Goal: Information Seeking & Learning: Learn about a topic

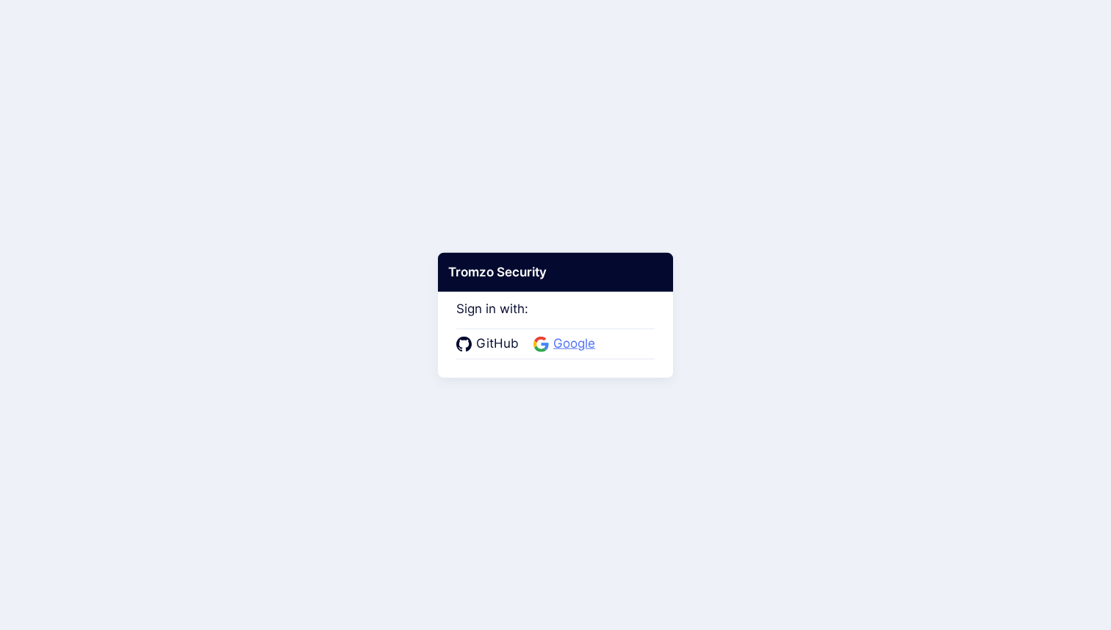
click at [572, 350] on span "Google" at bounding box center [574, 343] width 51 height 19
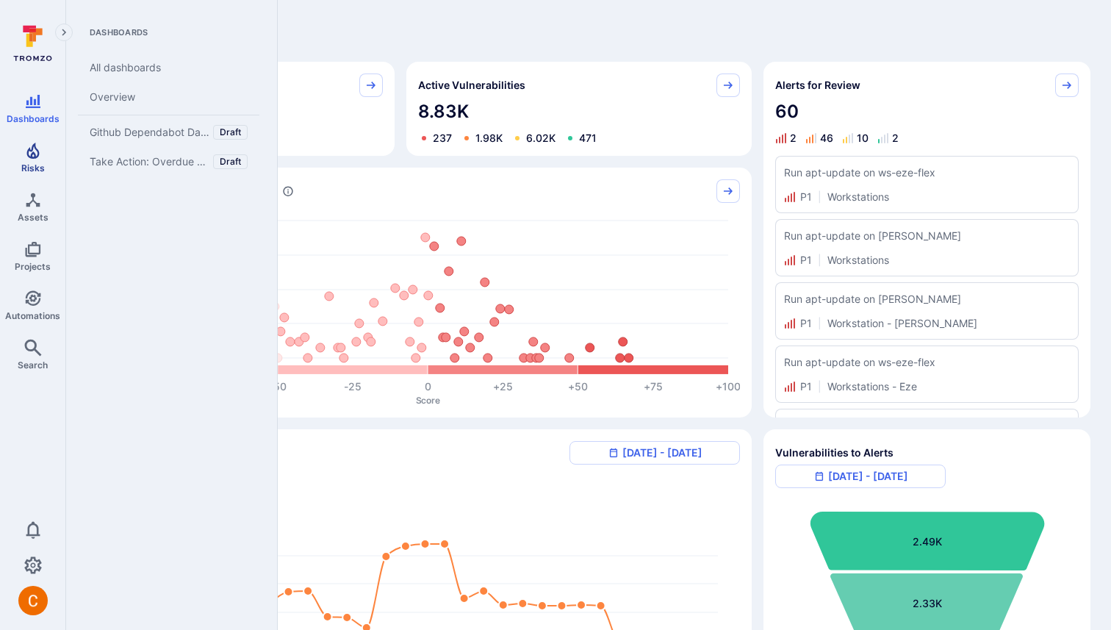
click at [43, 145] on link "Risks" at bounding box center [32, 157] width 65 height 43
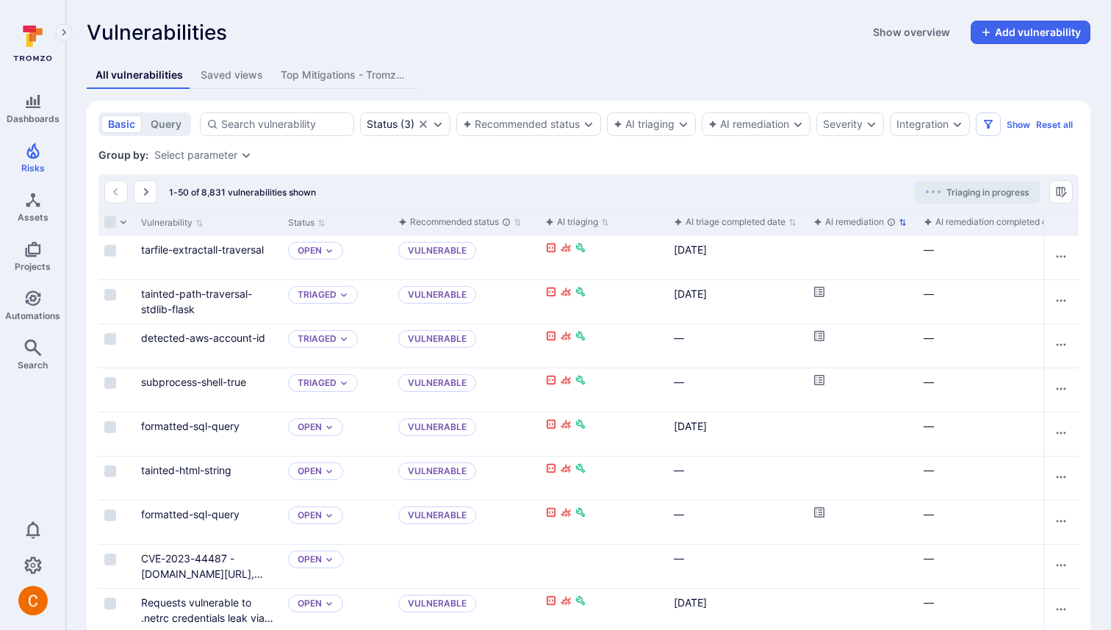
click at [839, 221] on div "AI remediation" at bounding box center [854, 222] width 82 height 15
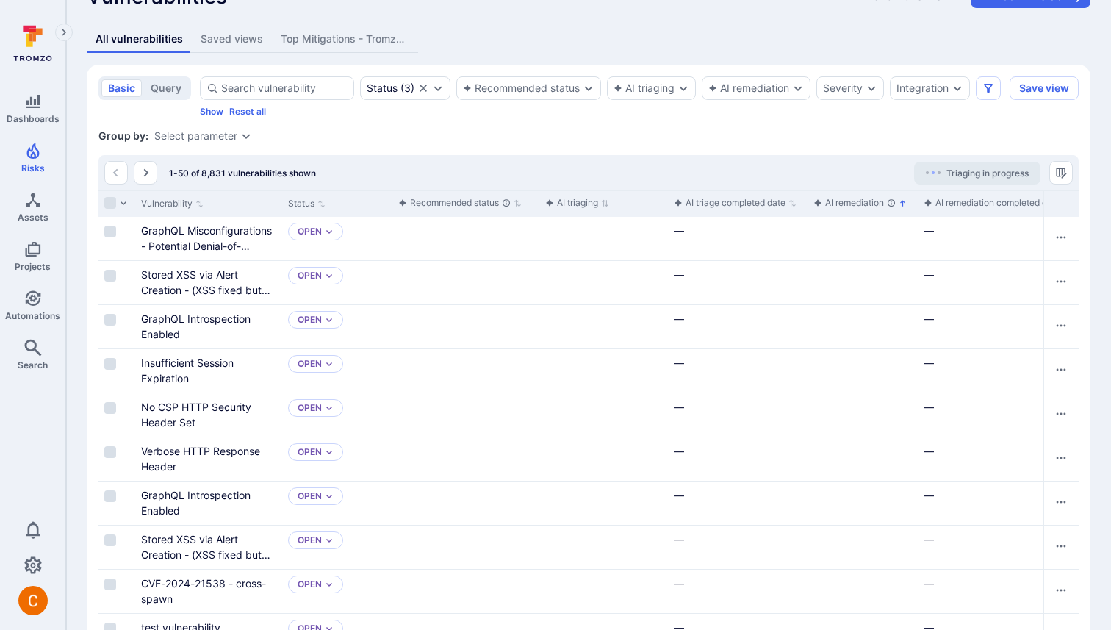
scroll to position [42, 0]
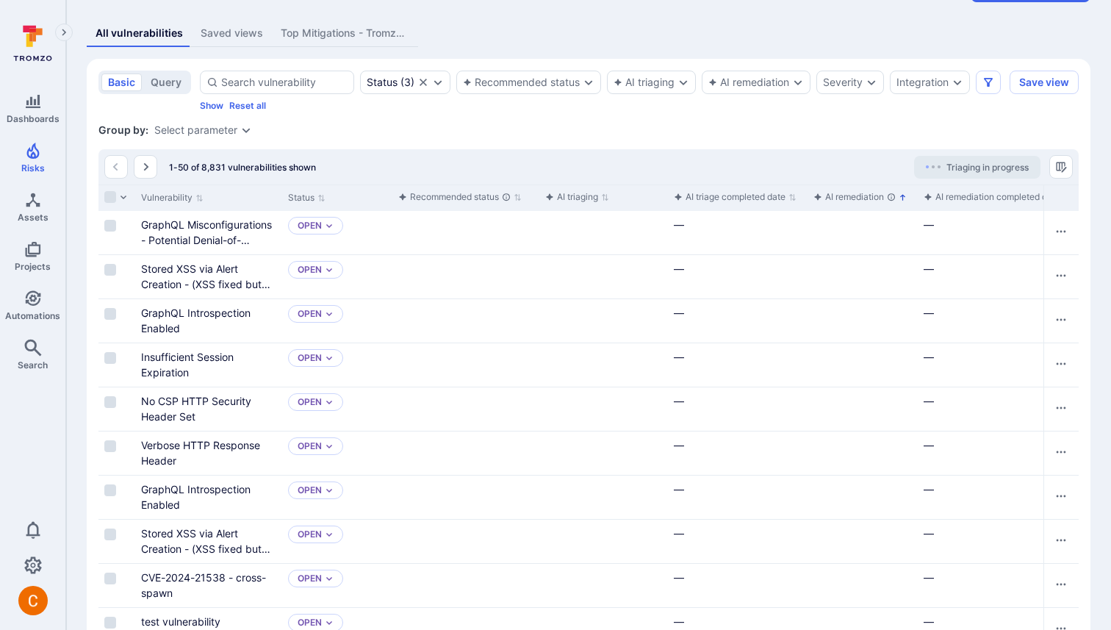
click at [859, 203] on div "AI remediation" at bounding box center [854, 197] width 82 height 15
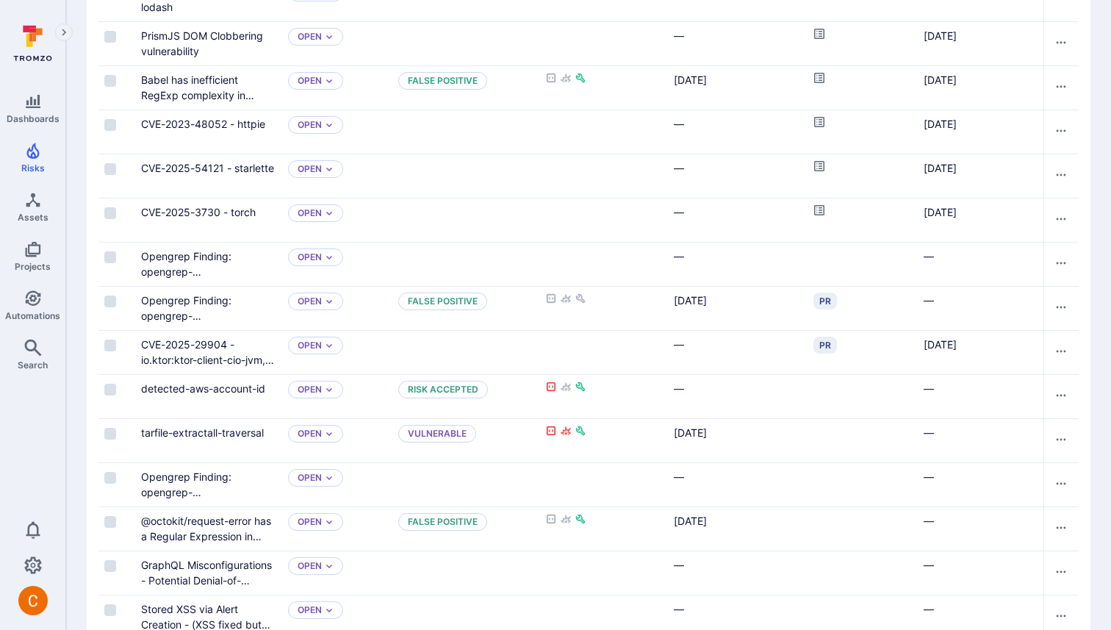
scroll to position [1161, 0]
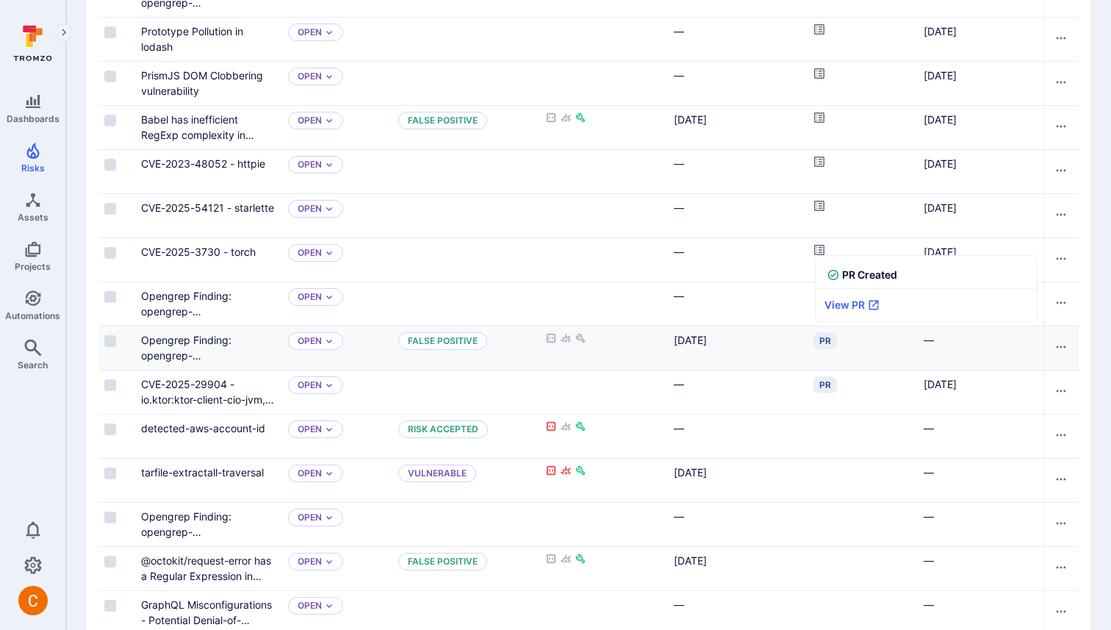
click at [824, 340] on div "PR" at bounding box center [825, 340] width 24 height 17
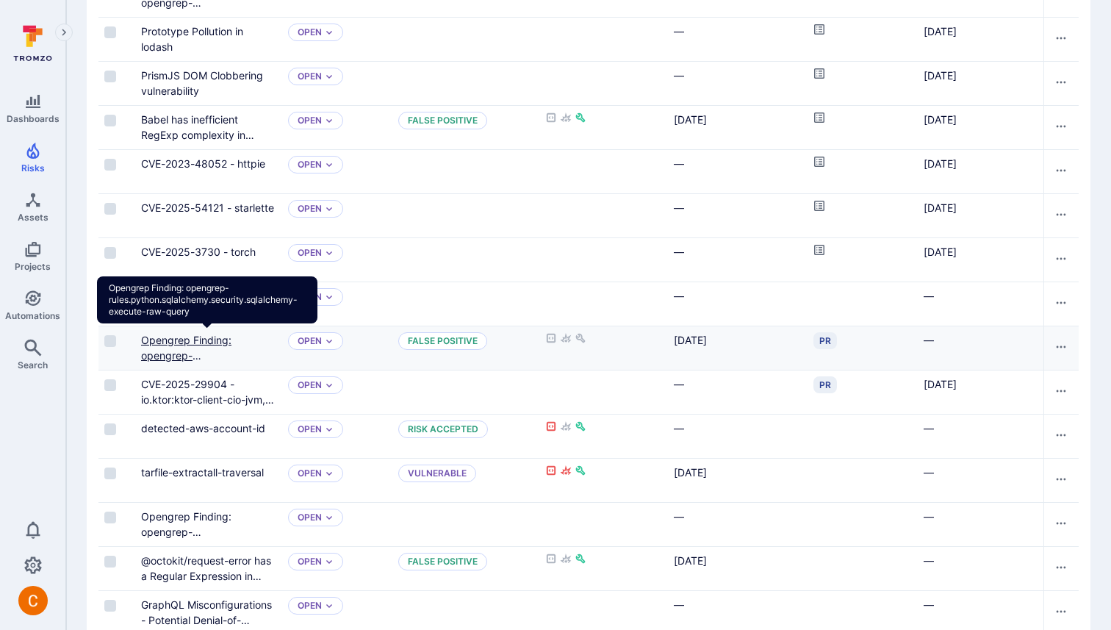
click at [178, 337] on link "Opengrep Finding: opengrep-rules.python.sqlalchemy.security.sqlalchemy-execute-…" at bounding box center [207, 371] width 132 height 74
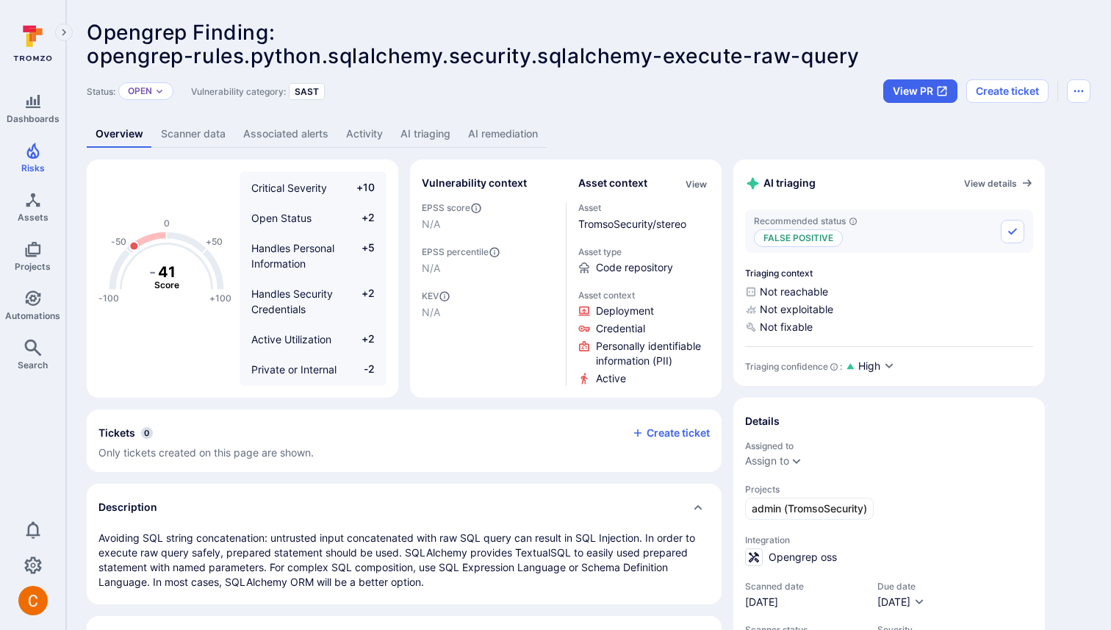
click at [486, 134] on link "AI remediation" at bounding box center [502, 133] width 87 height 27
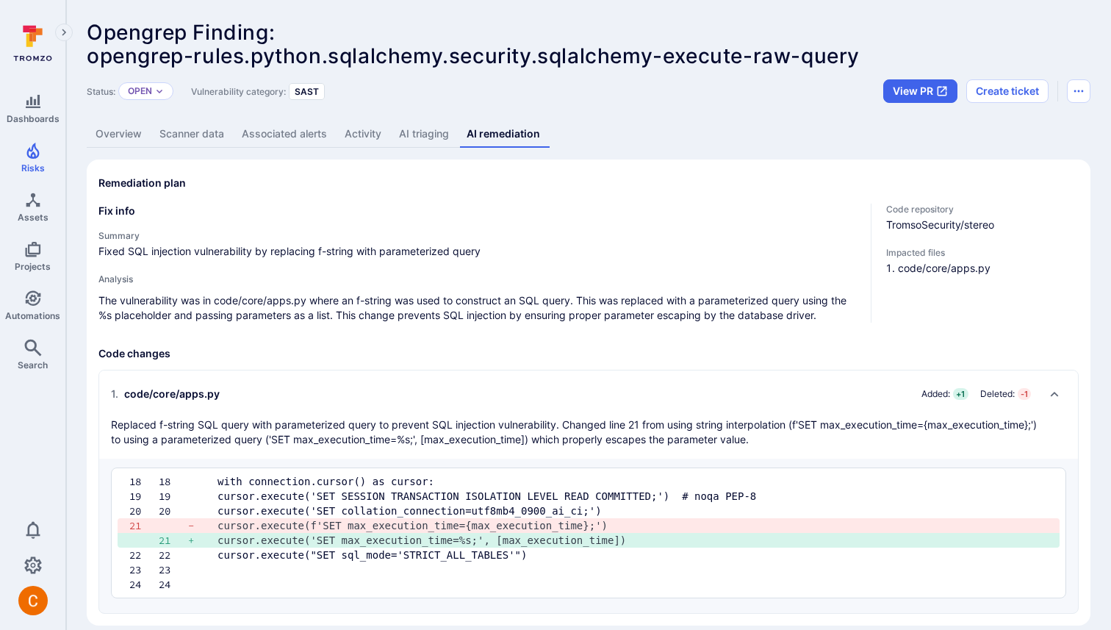
click at [111, 138] on link "Overview" at bounding box center [119, 133] width 64 height 27
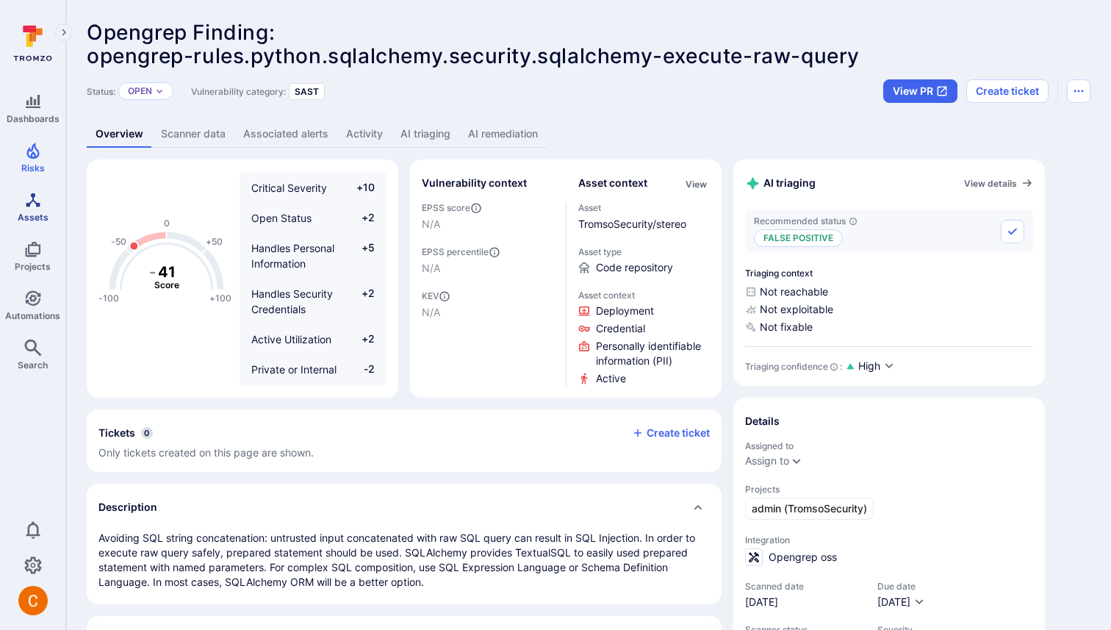
click at [35, 212] on span "Assets" at bounding box center [33, 217] width 31 height 11
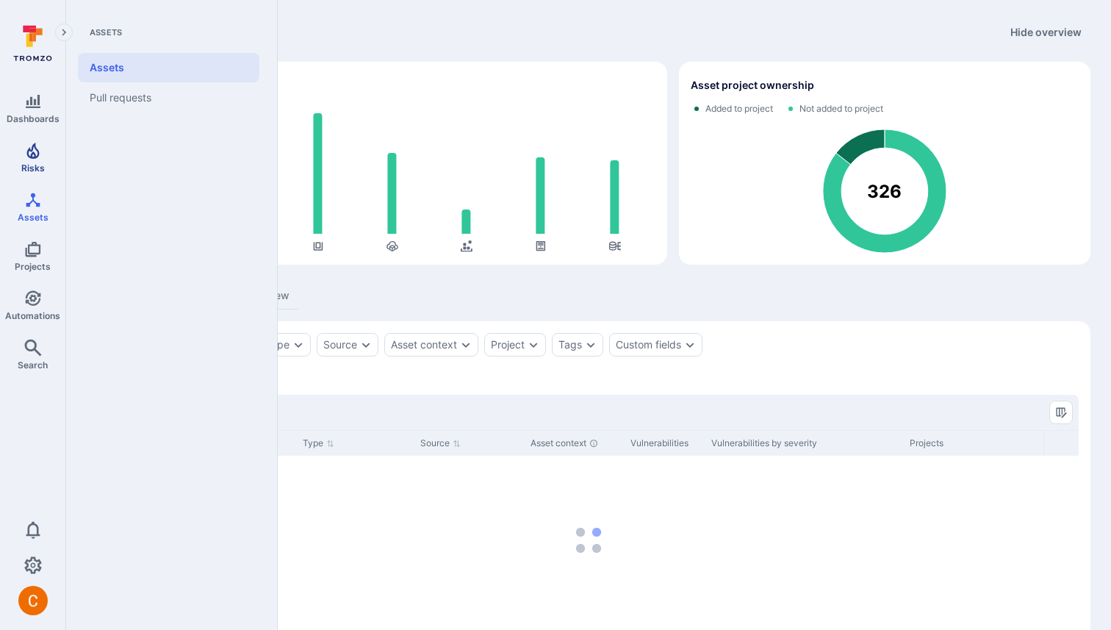
click at [31, 153] on icon "Risks" at bounding box center [32, 151] width 12 height 16
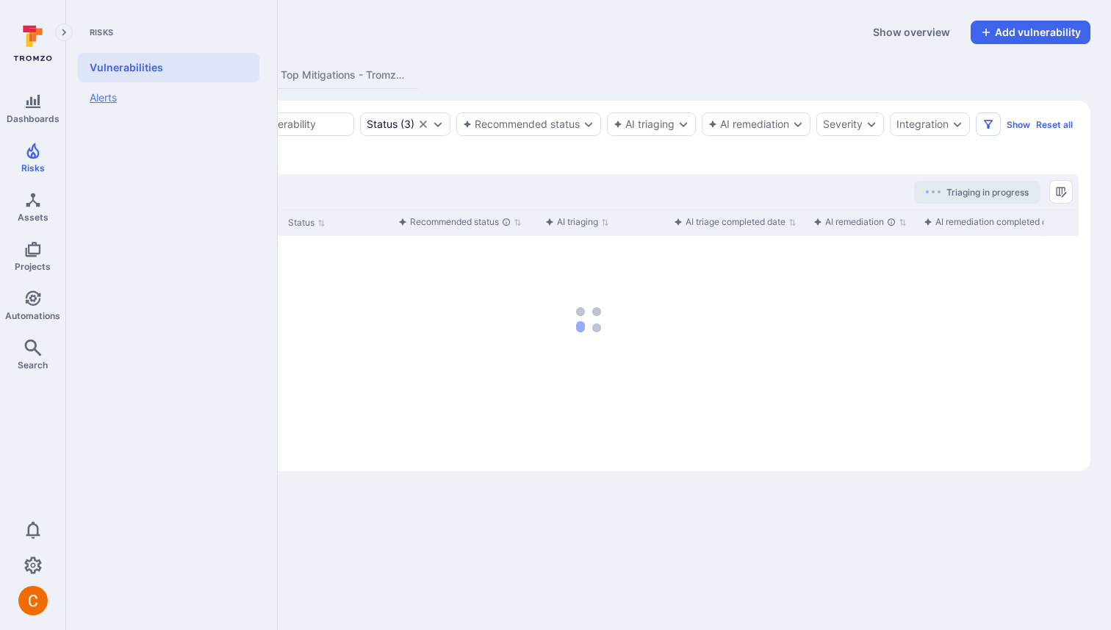
click at [113, 101] on link "Alerts" at bounding box center [168, 97] width 181 height 31
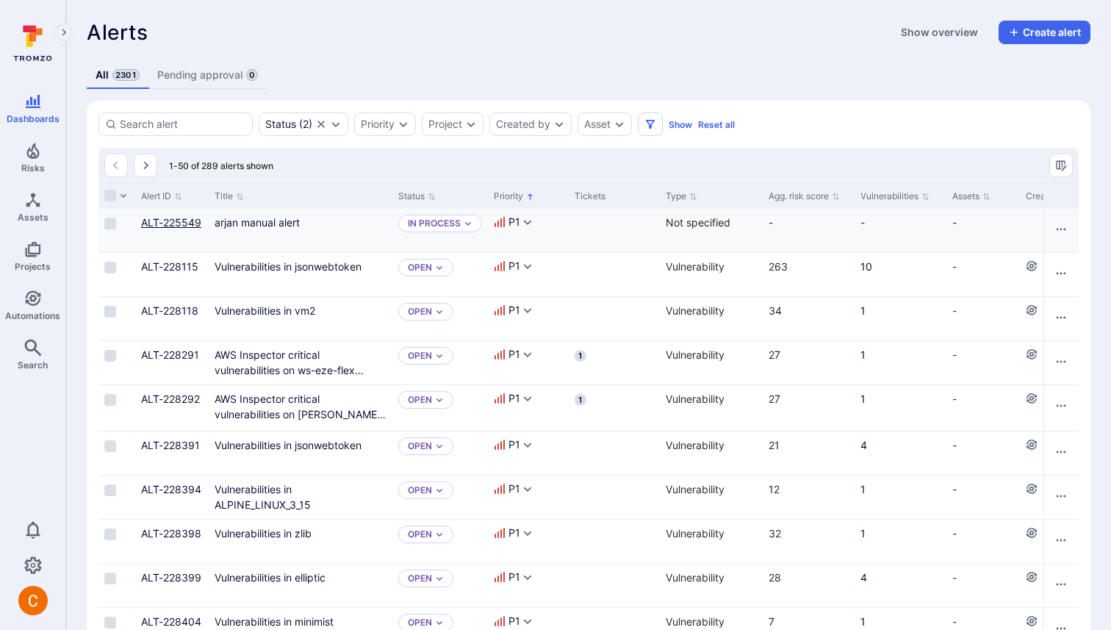
click at [148, 222] on link "ALT-225549" at bounding box center [171, 222] width 60 height 12
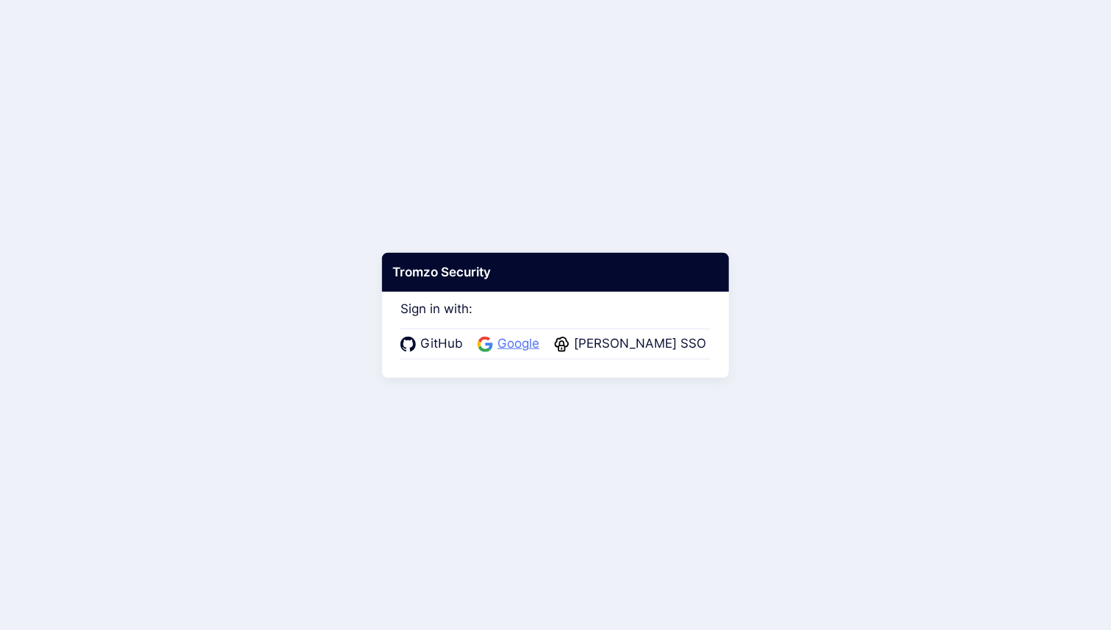
click at [518, 349] on span "Google" at bounding box center [518, 343] width 51 height 19
